Goal: Task Accomplishment & Management: Use online tool/utility

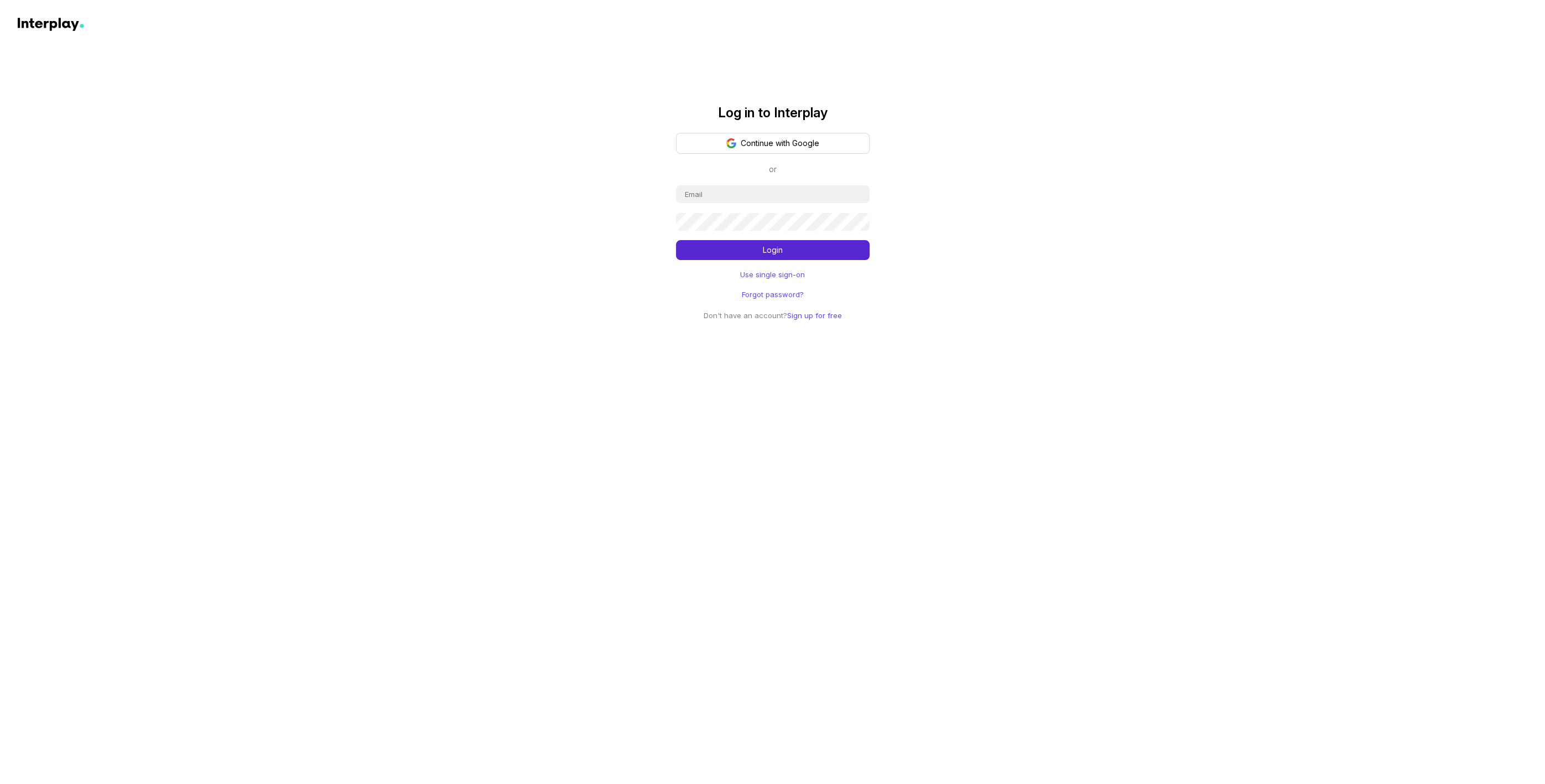
click at [764, 144] on button "Continue with Google" at bounding box center [772, 142] width 193 height 21
click at [770, 274] on link "Use single sign-on" at bounding box center [772, 274] width 65 height 11
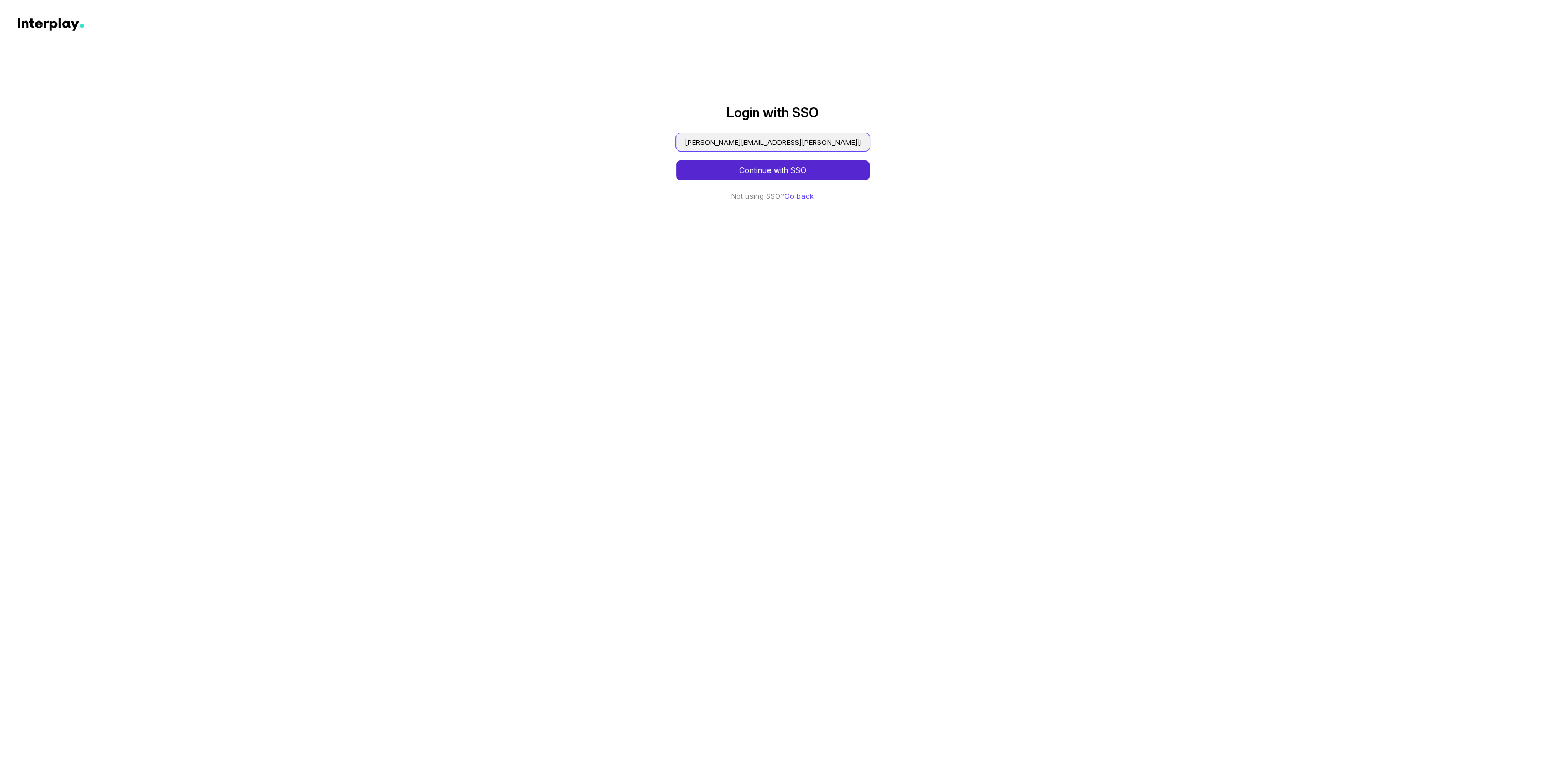
type input "john.barker@nielsen.com"
click at [772, 170] on button "Continue with SSO" at bounding box center [772, 170] width 193 height 20
